Goal: Task Accomplishment & Management: Complete application form

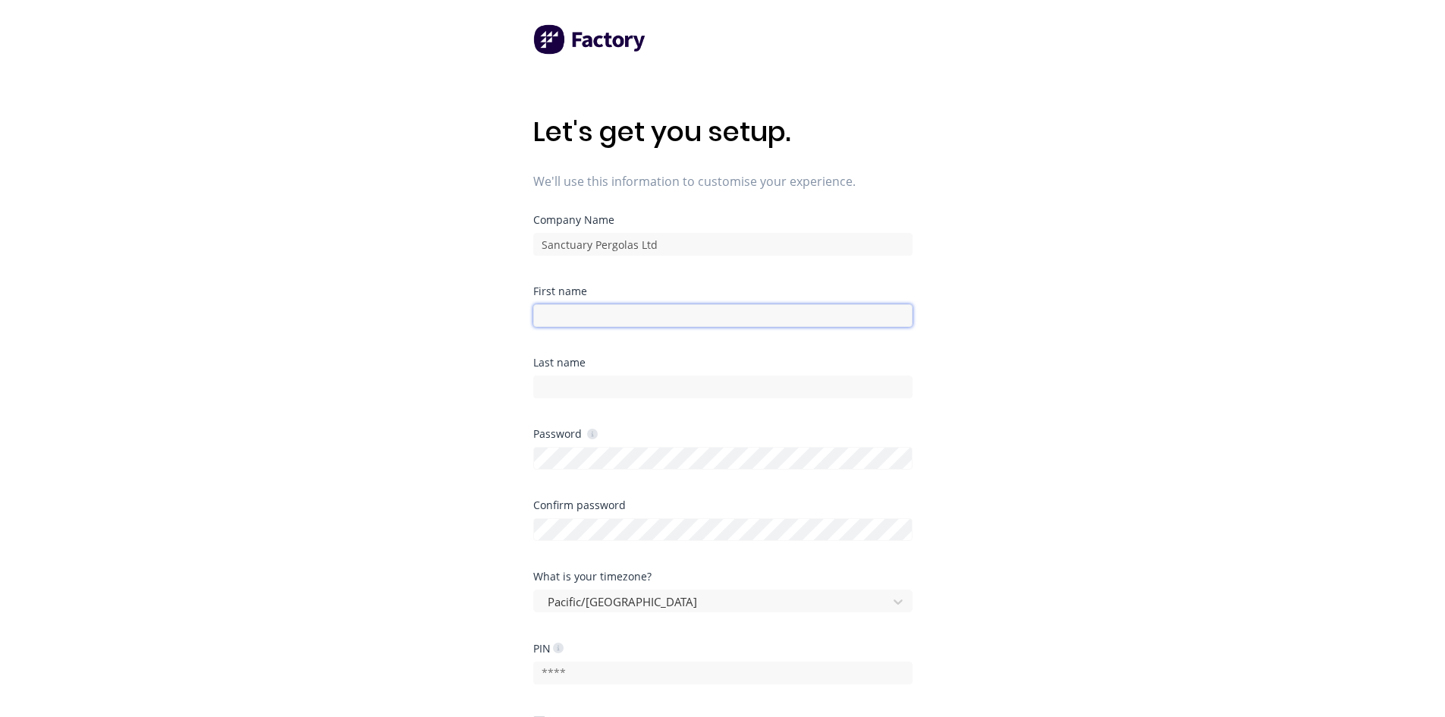
click at [556, 318] on input at bounding box center [722, 315] width 379 height 23
type input "[PERSON_NAME]"
type input "Callander"
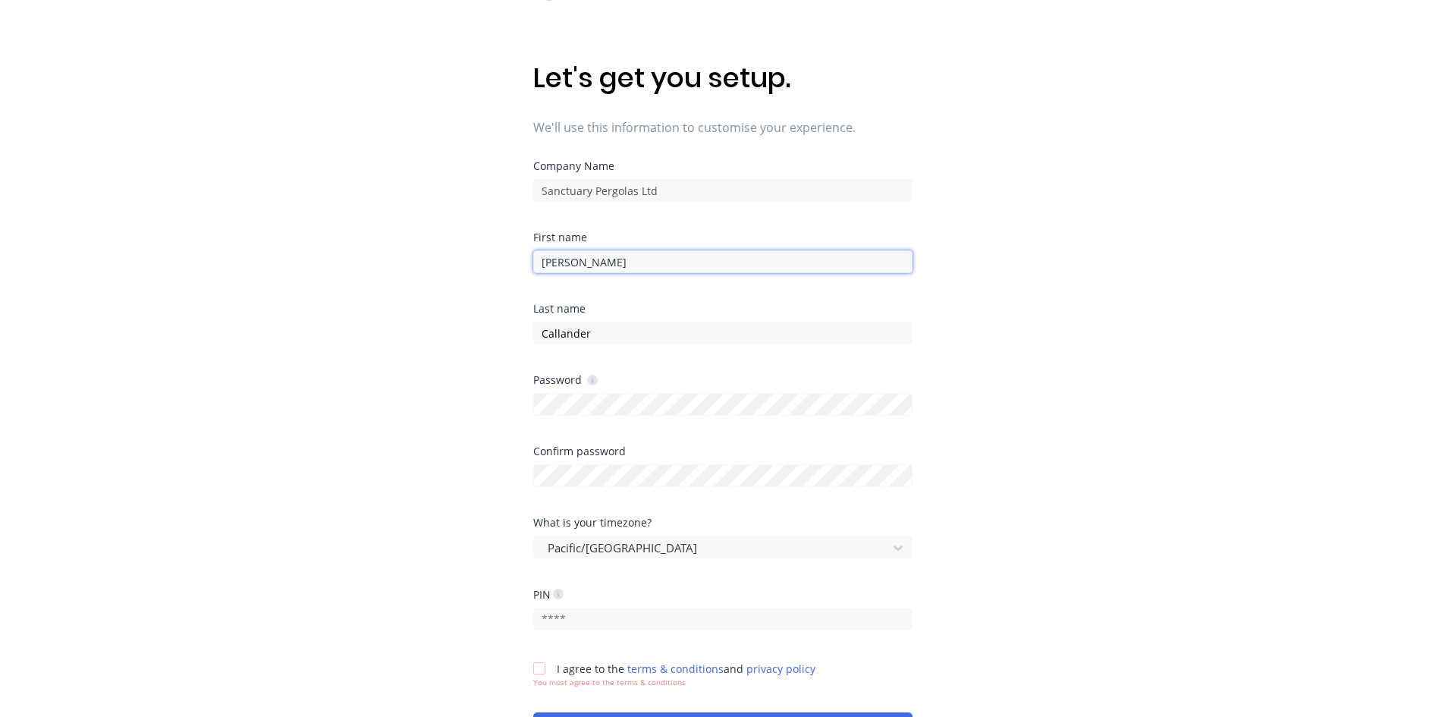
scroll to position [76, 0]
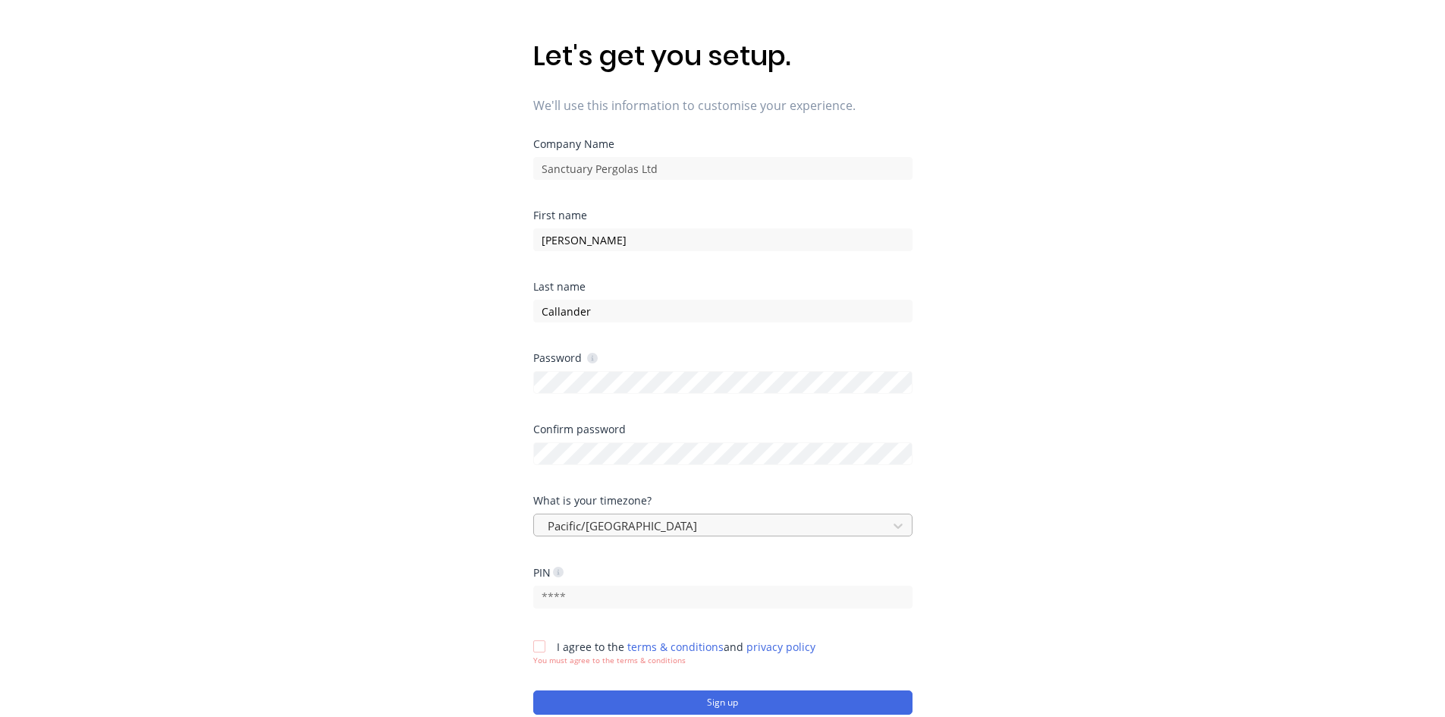
click at [644, 522] on div "Pacific/[GEOGRAPHIC_DATA]" at bounding box center [722, 524] width 379 height 23
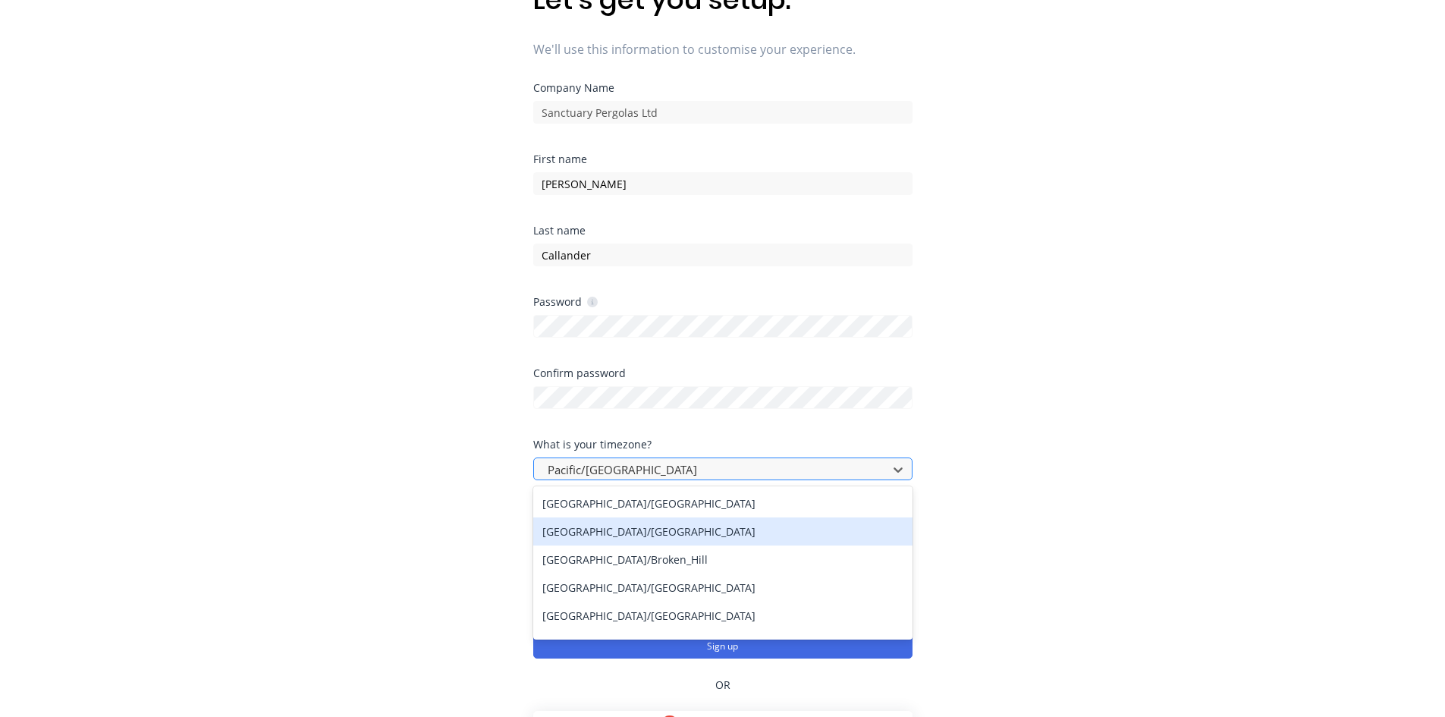
scroll to position [135, 0]
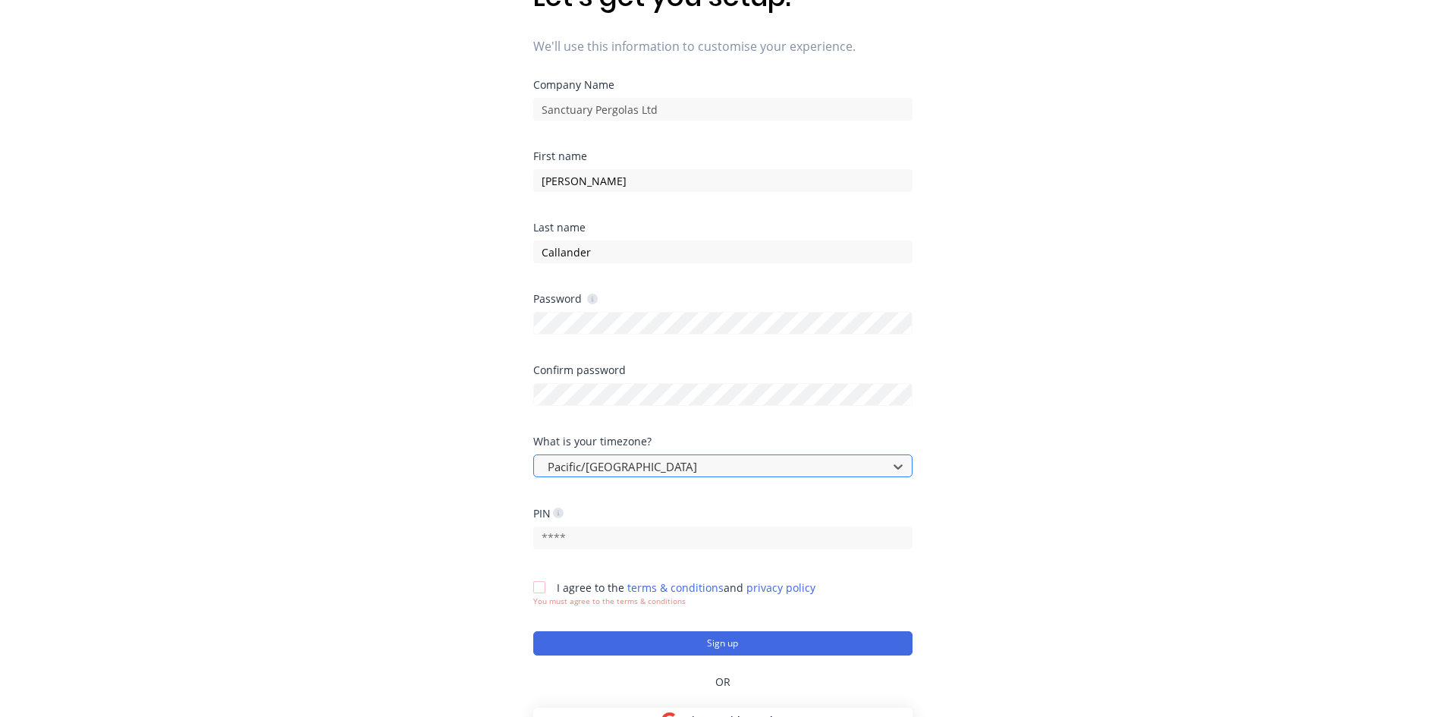
click at [635, 464] on div at bounding box center [713, 466] width 334 height 19
click at [568, 535] on input "text" at bounding box center [722, 537] width 379 height 23
type input "8361"
click at [538, 587] on div at bounding box center [539, 587] width 30 height 30
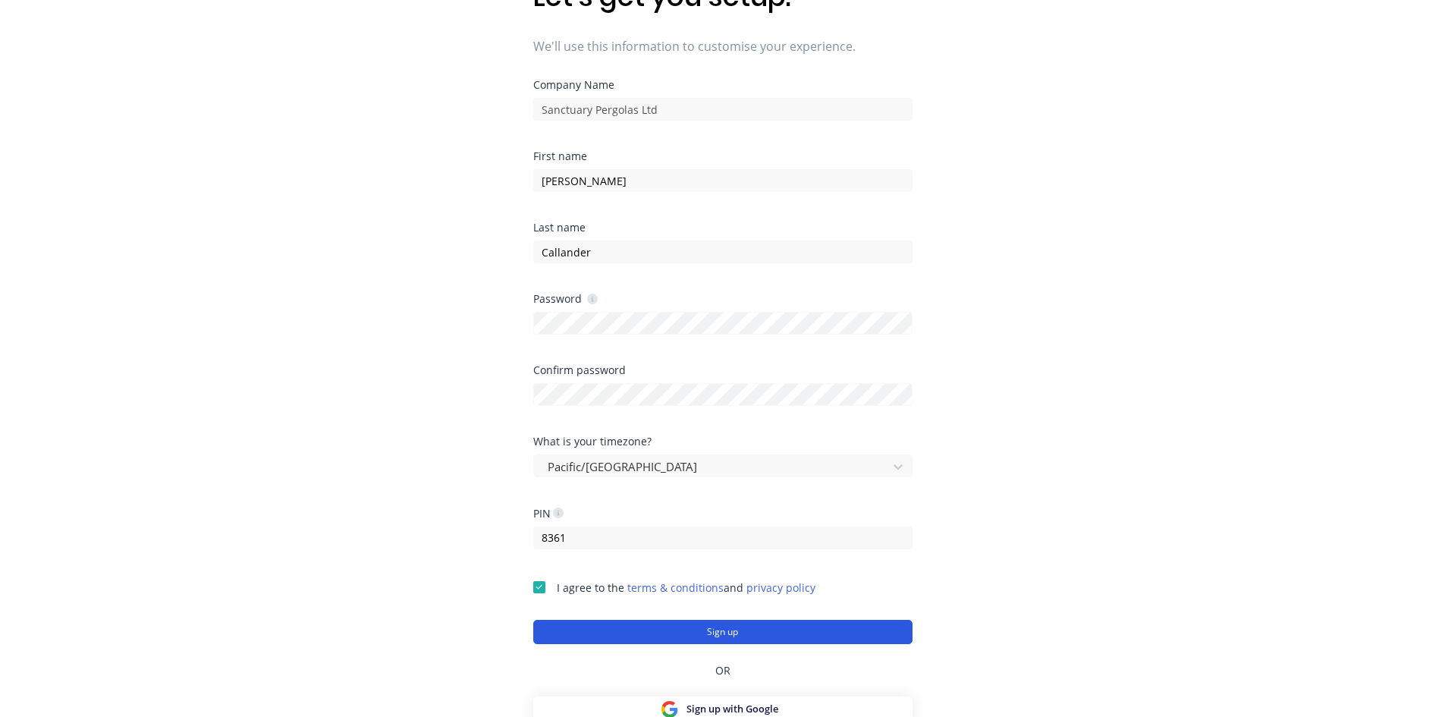
click at [717, 630] on button "Sign up" at bounding box center [722, 632] width 379 height 24
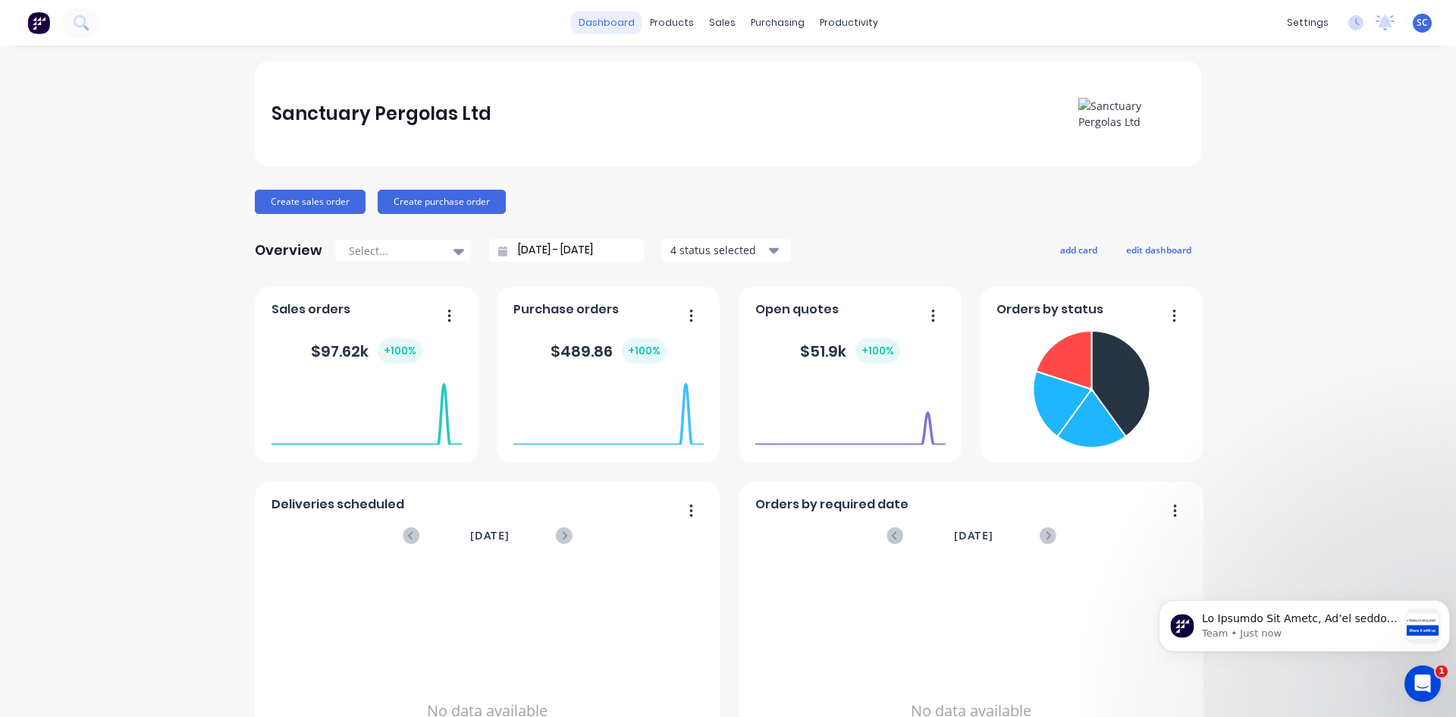
click at [602, 25] on link "dashboard" at bounding box center [606, 22] width 71 height 23
click at [841, 71] on div at bounding box center [831, 73] width 23 height 14
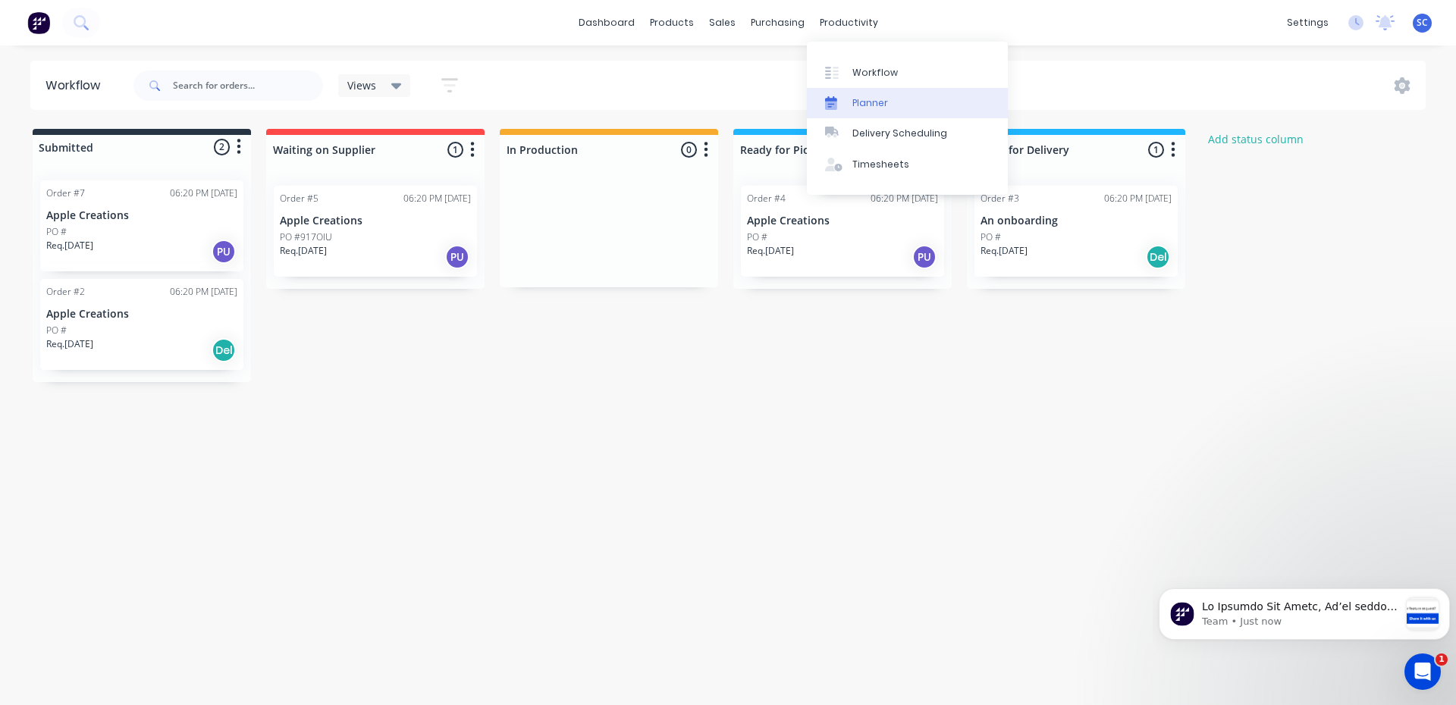
click at [849, 109] on link "Planner" at bounding box center [907, 103] width 201 height 30
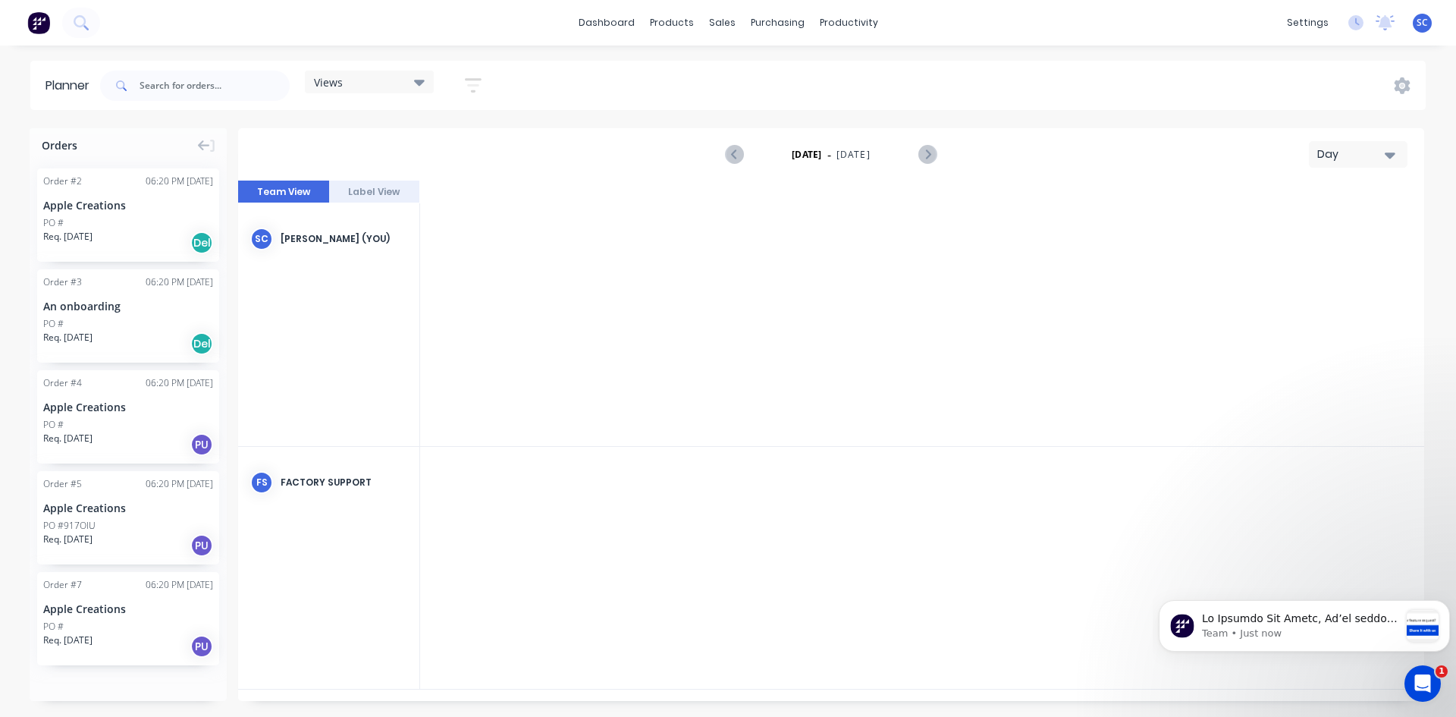
scroll to position [0, 2185]
click at [831, 14] on div "productivity" at bounding box center [849, 22] width 74 height 23
click at [857, 136] on div "Delivery Scheduling" at bounding box center [900, 134] width 95 height 14
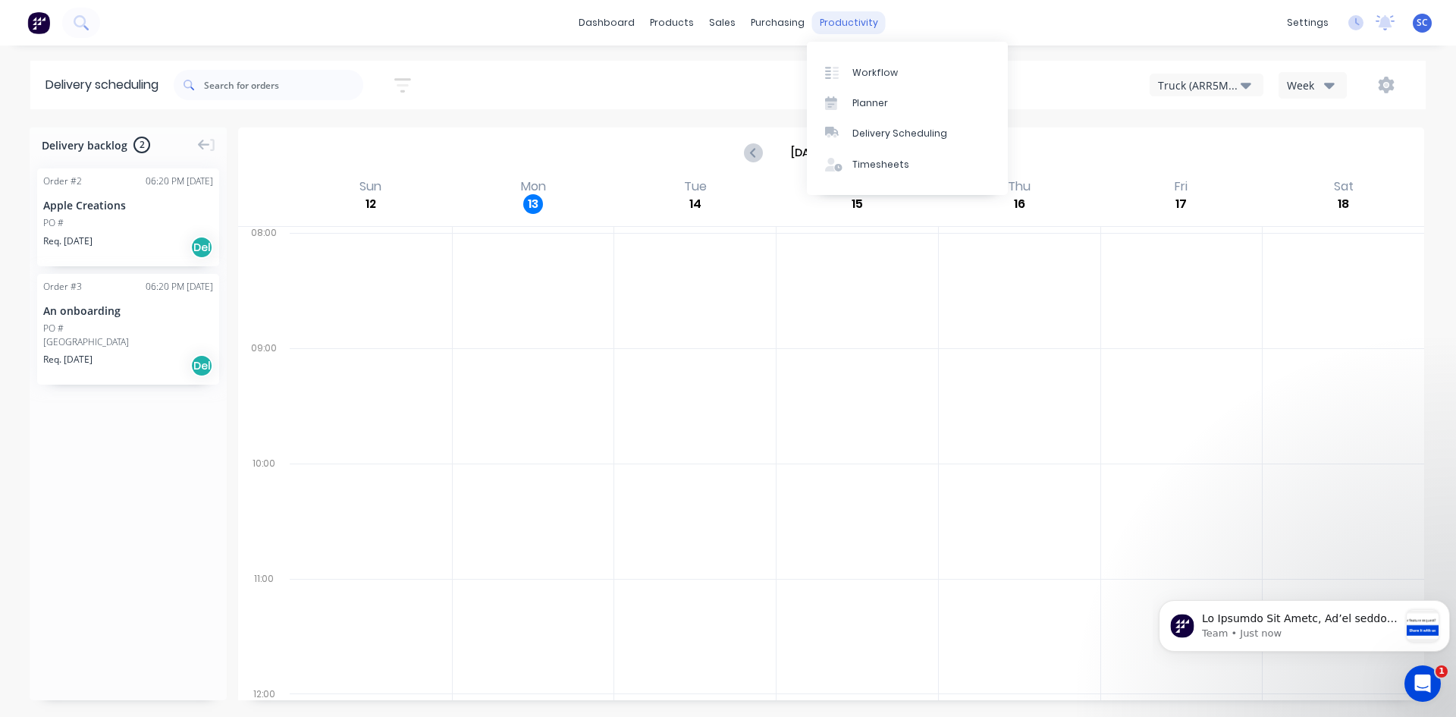
click at [828, 15] on div "productivity" at bounding box center [849, 22] width 74 height 23
click at [858, 166] on div "Timesheets" at bounding box center [881, 165] width 57 height 14
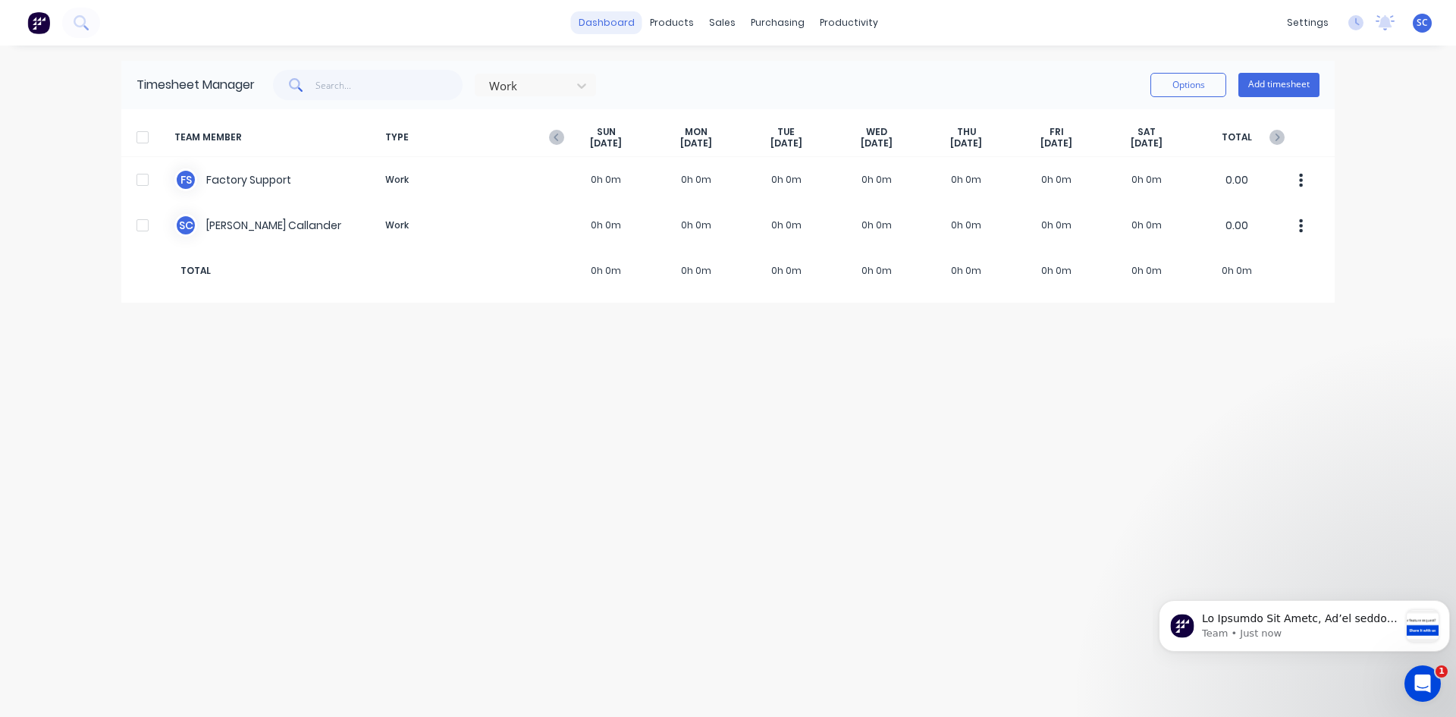
click at [599, 17] on link "dashboard" at bounding box center [606, 22] width 71 height 23
